Goal: Information Seeking & Learning: Learn about a topic

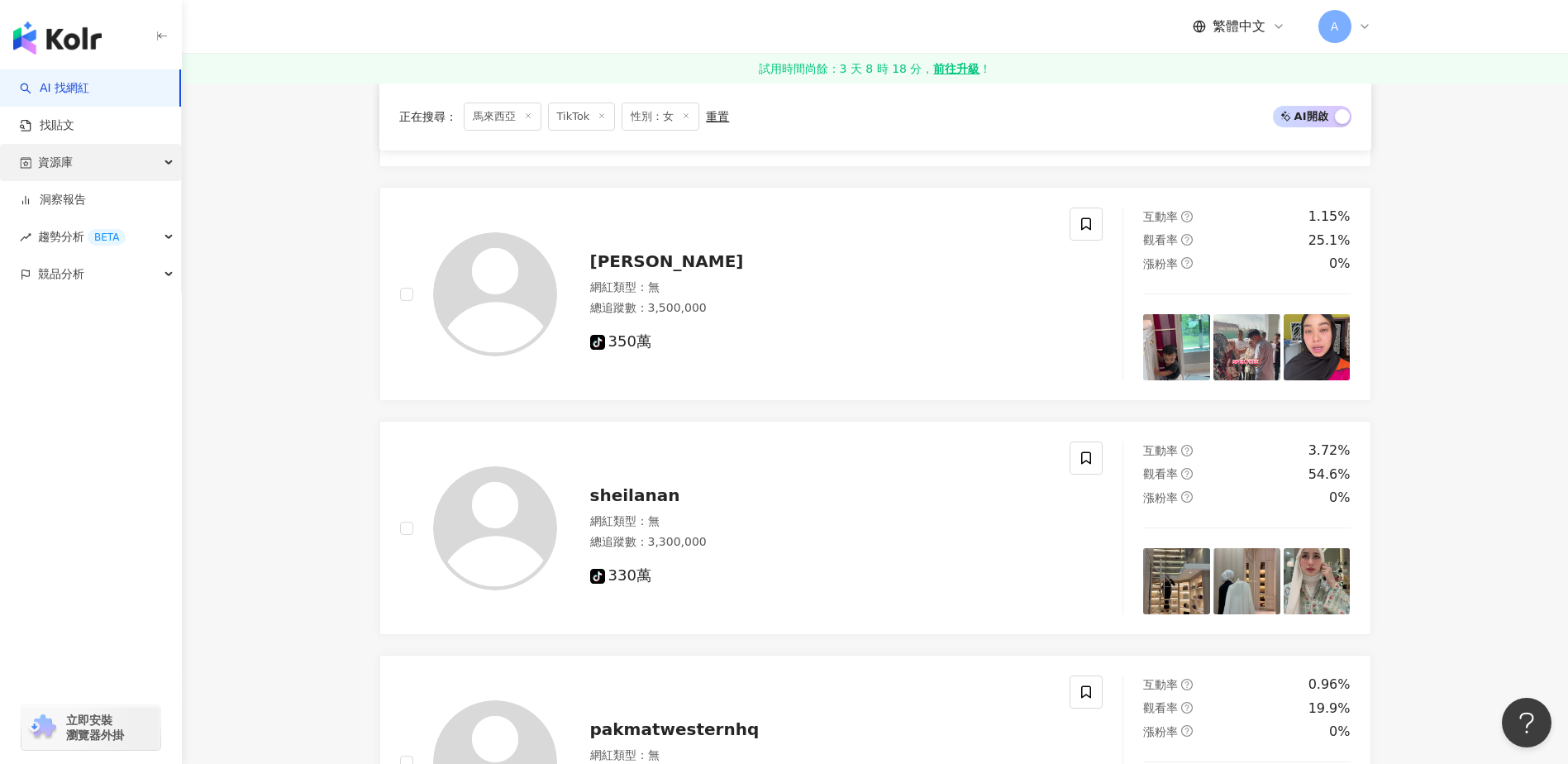
click at [81, 147] on div "資源庫" at bounding box center [91, 162] width 181 height 37
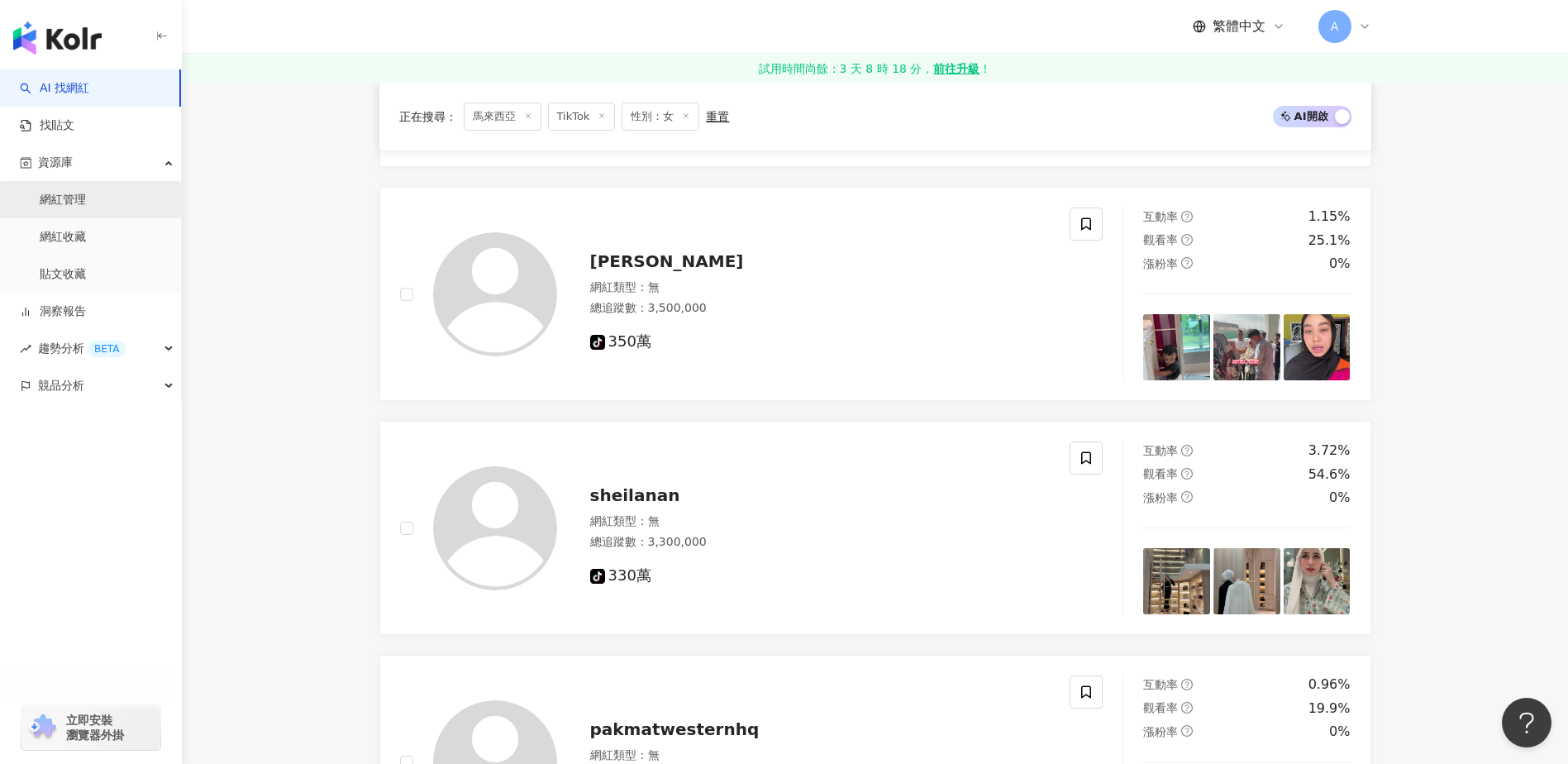
click at [86, 192] on link "網紅管理" at bounding box center [63, 200] width 46 height 17
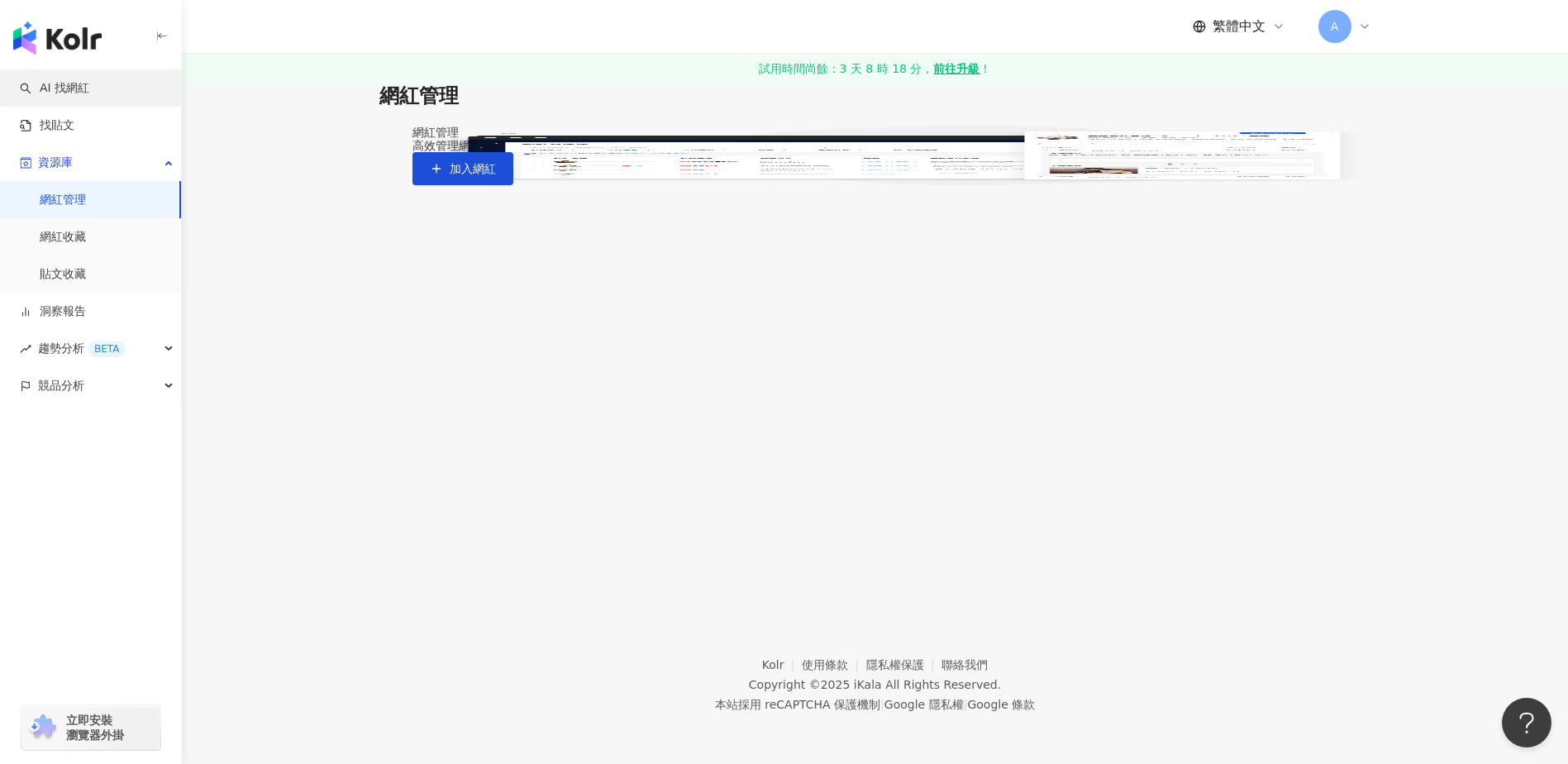
click at [82, 86] on link "AI 找網紅" at bounding box center [54, 89] width 69 height 17
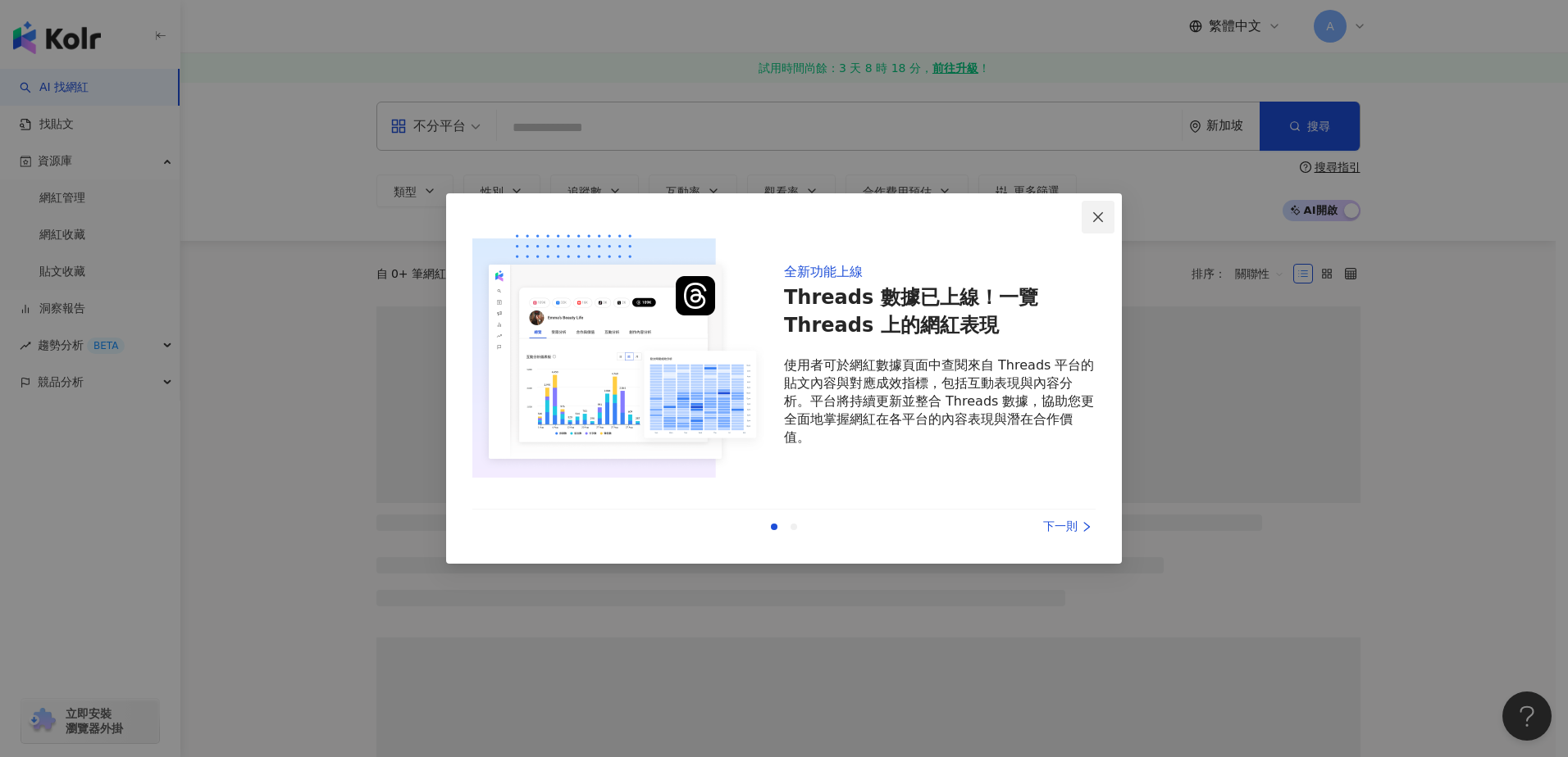
click at [1102, 214] on icon "close" at bounding box center [1098, 216] width 10 height 10
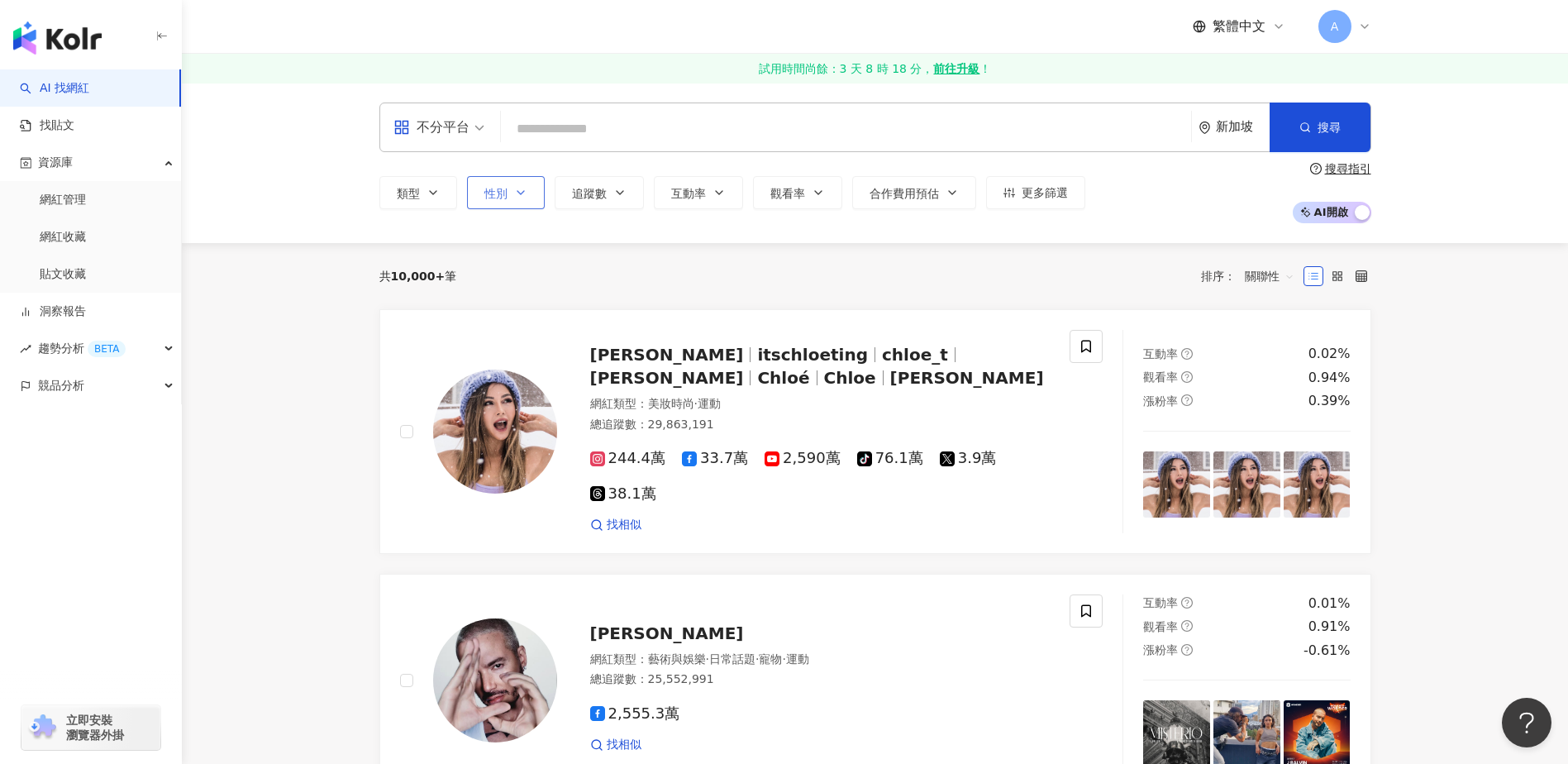
click at [515, 193] on icon "button" at bounding box center [521, 193] width 13 height 13
click at [516, 291] on span "女" at bounding box center [509, 292] width 25 height 19
click at [808, 252] on div "共 10,000+ 筆 排序： 關聯性" at bounding box center [876, 276] width 992 height 66
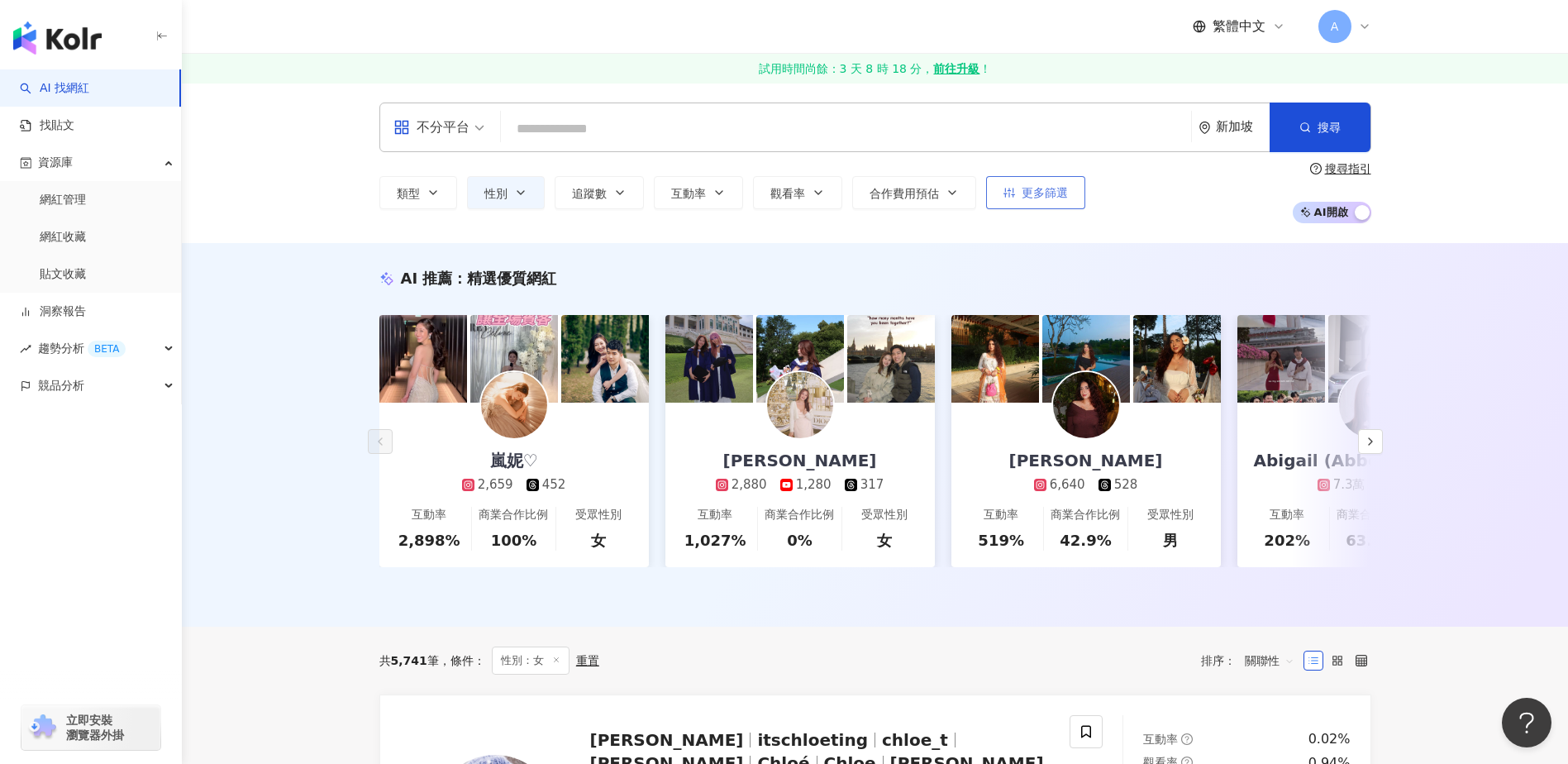
click at [1008, 191] on icon "button" at bounding box center [1009, 193] width 12 height 12
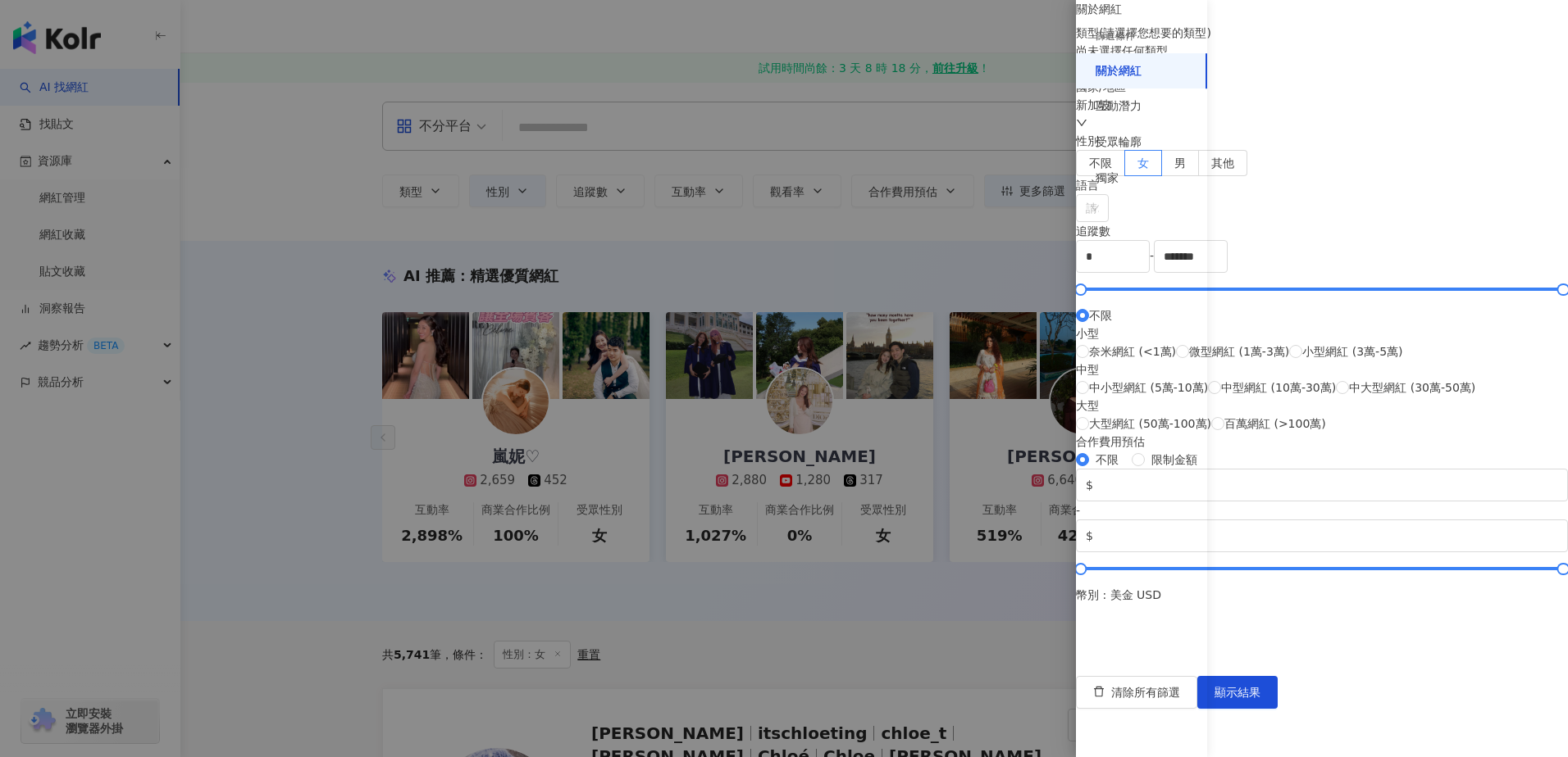
scroll to position [480, 0]
click at [1138, 146] on div "受眾輪廓" at bounding box center [1118, 142] width 46 height 17
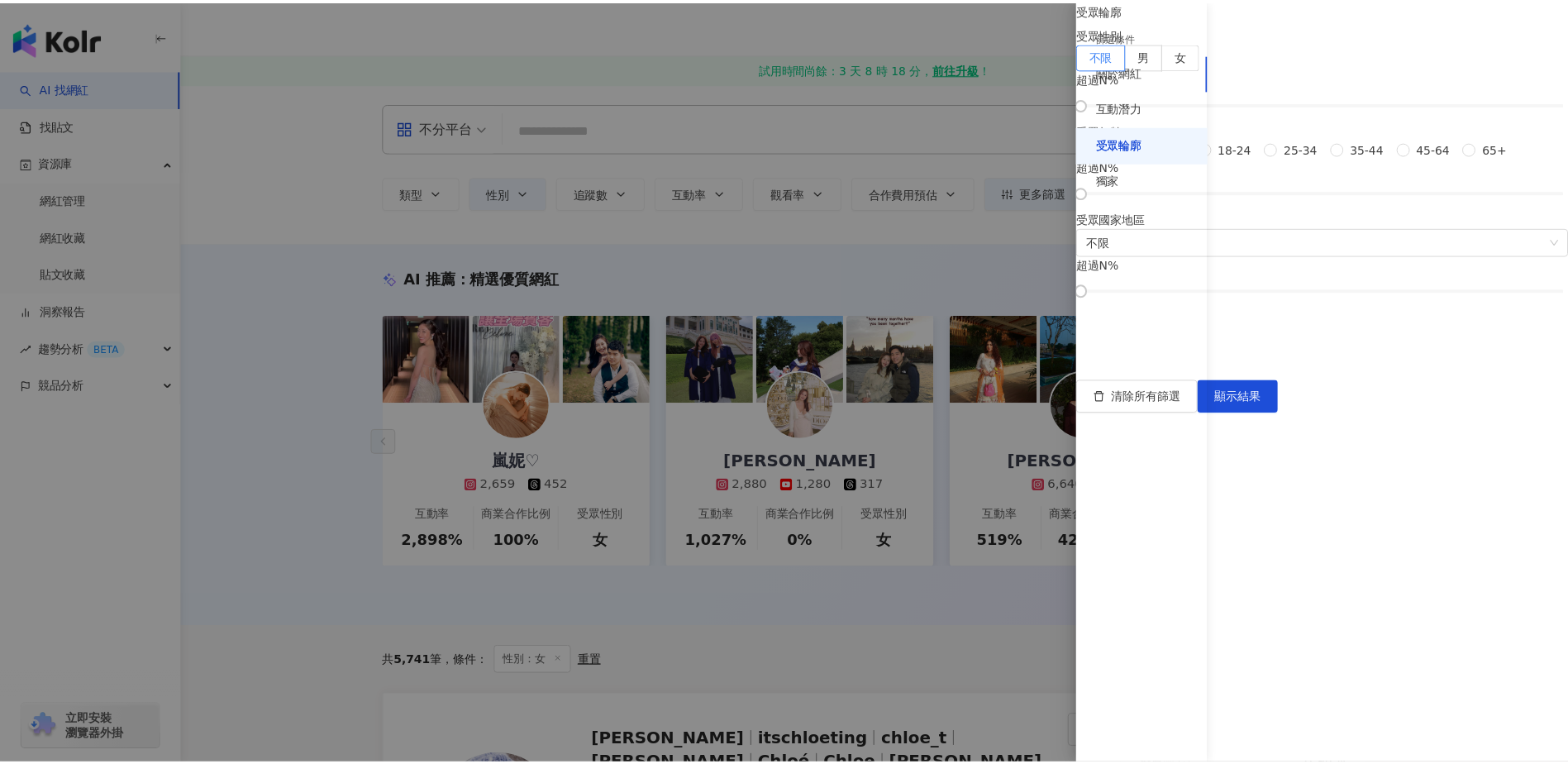
scroll to position [22, 0]
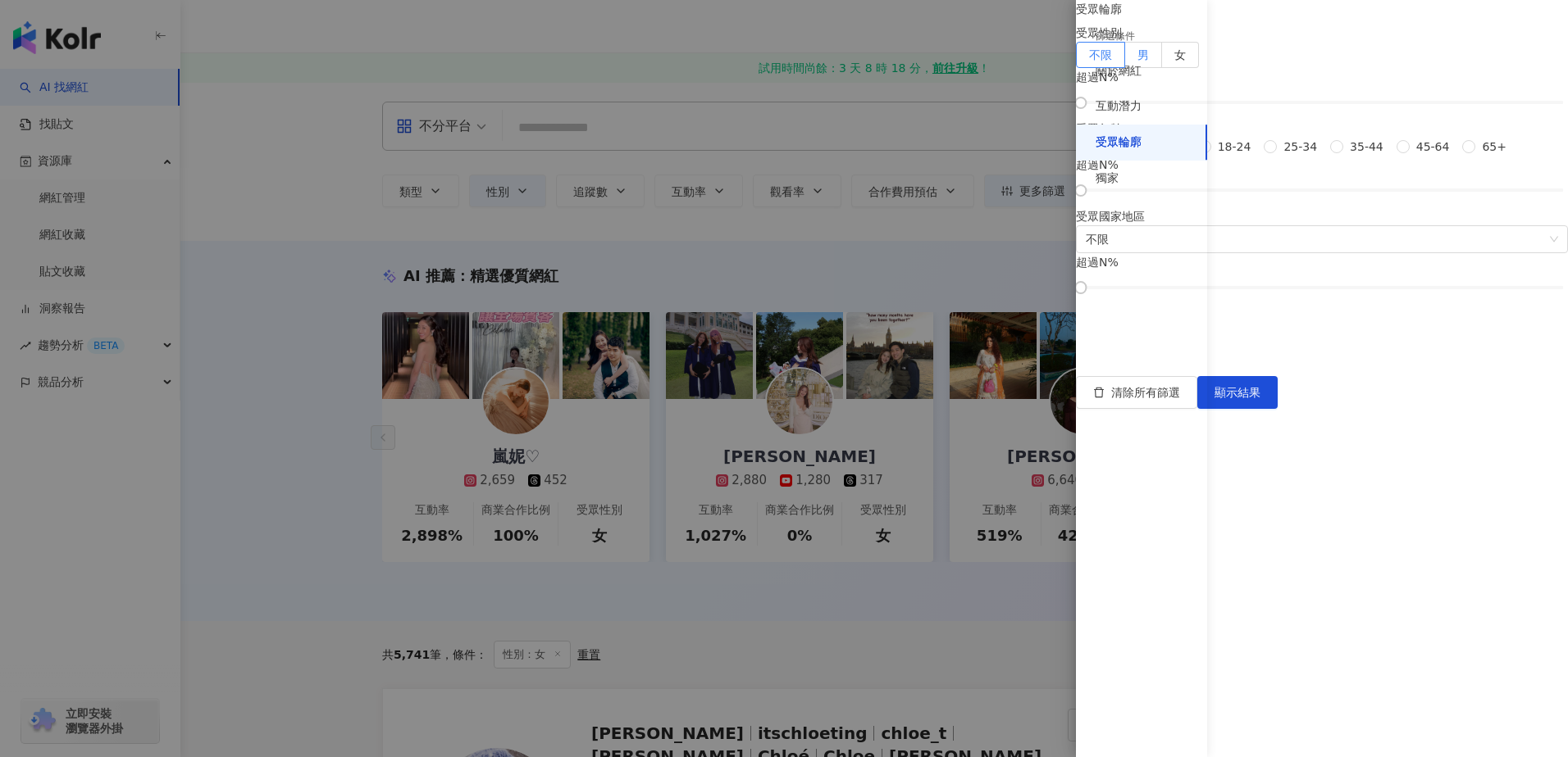
click at [1162, 68] on label "男" at bounding box center [1143, 55] width 37 height 27
click at [1260, 399] on span "顯示結果" at bounding box center [1238, 393] width 46 height 13
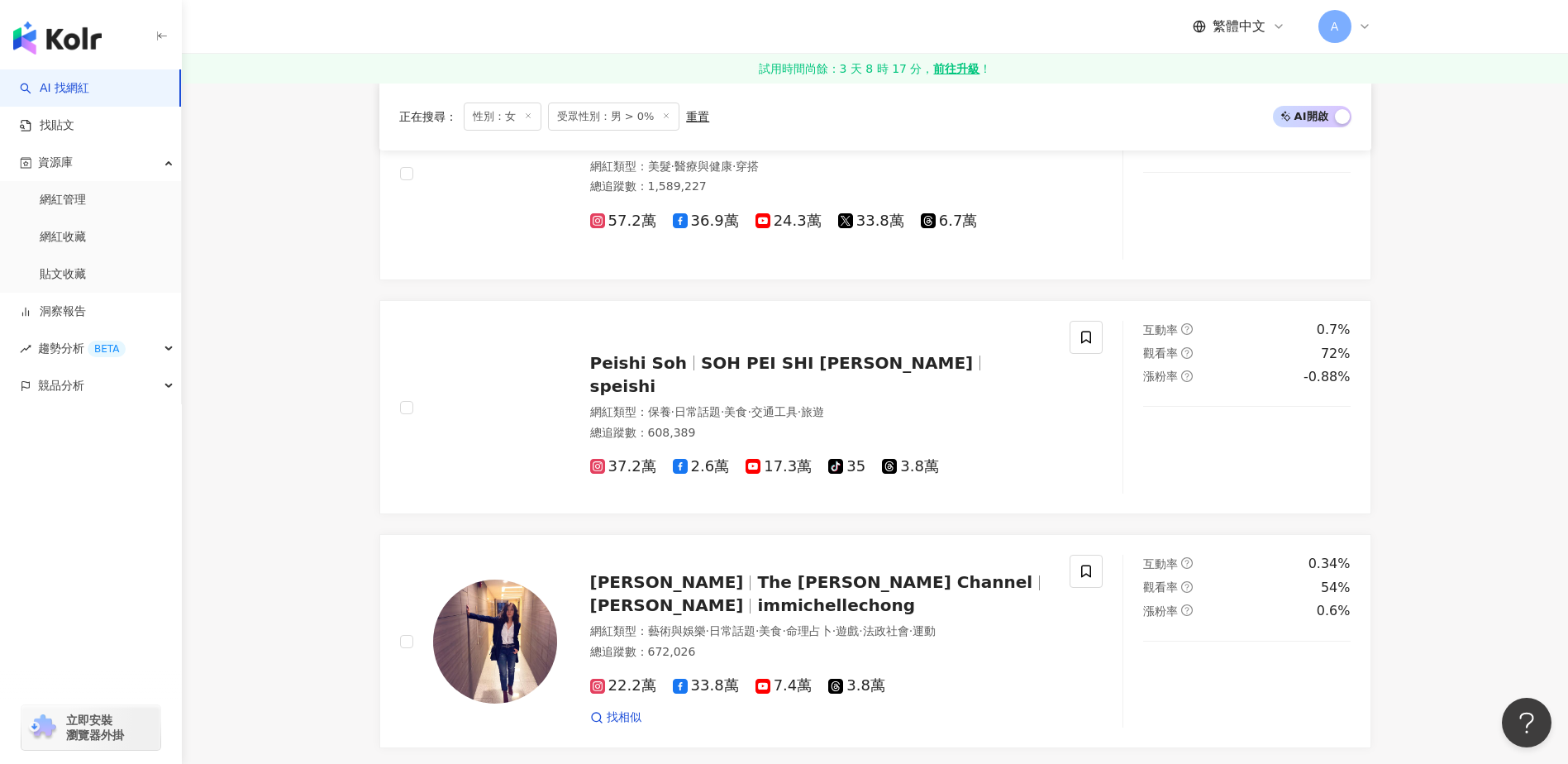
scroll to position [2977, 0]
